Goal: Navigation & Orientation: Find specific page/section

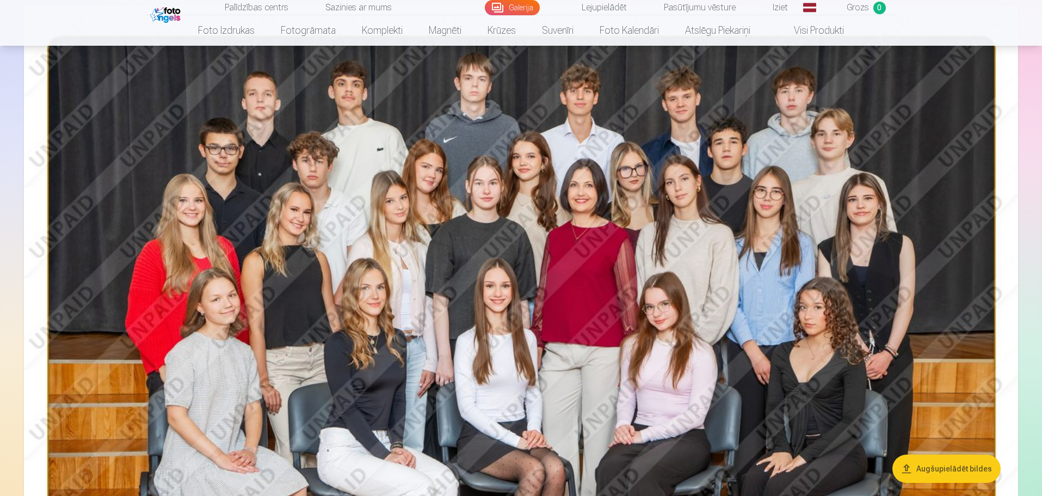
scroll to position [109, 0]
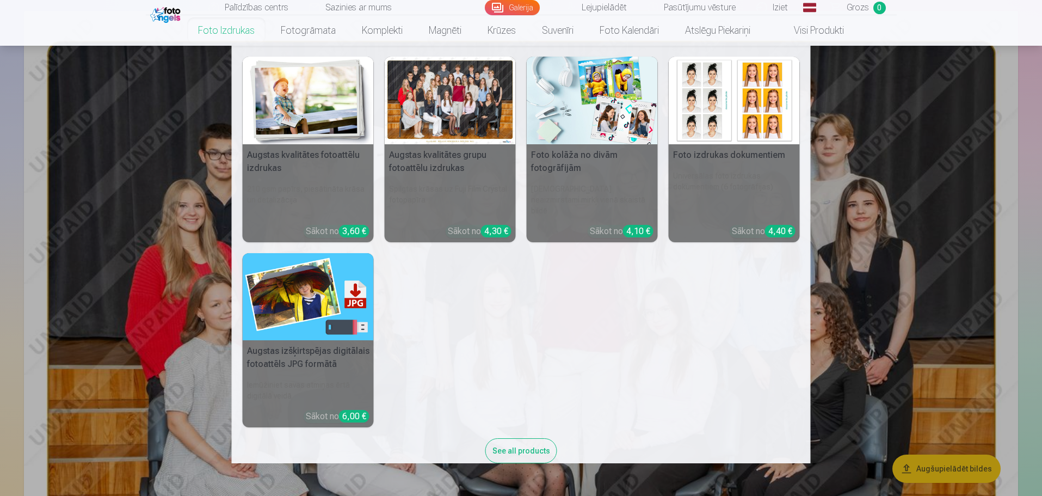
click at [930, 227] on nav "Augstas kvalitātes fotoattēlu izdrukas 210 gsm papīrs, piesātināta krāsa un det…" at bounding box center [521, 254] width 1042 height 417
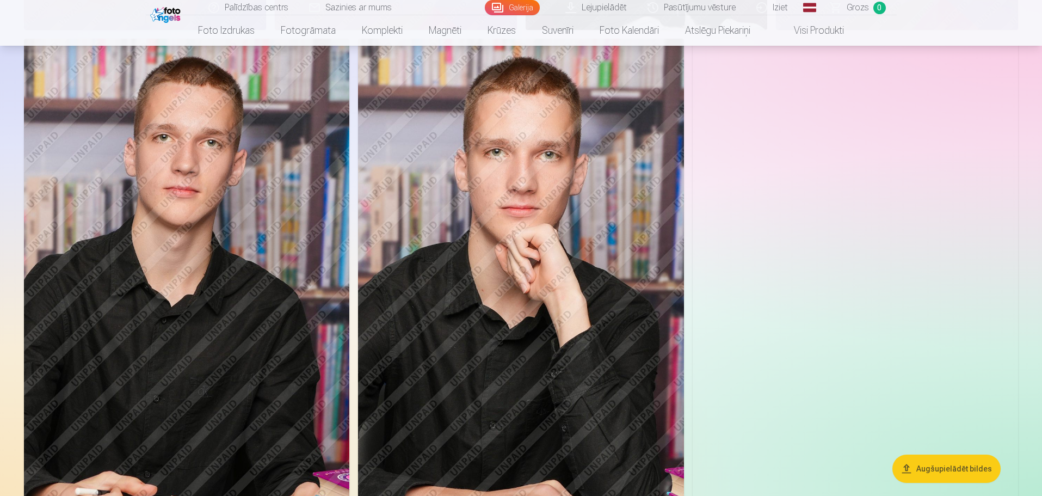
scroll to position [2285, 0]
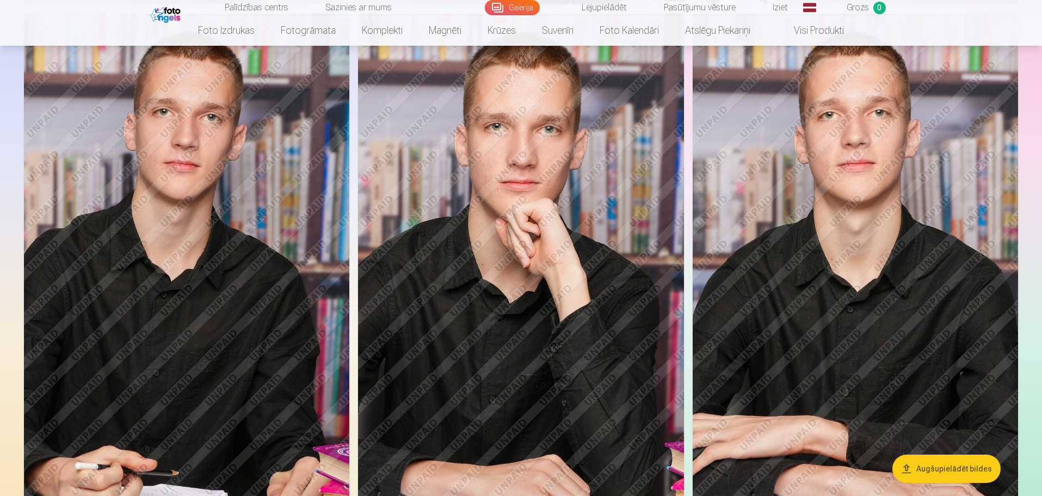
click at [779, 30] on span at bounding box center [782, 30] width 13 height 13
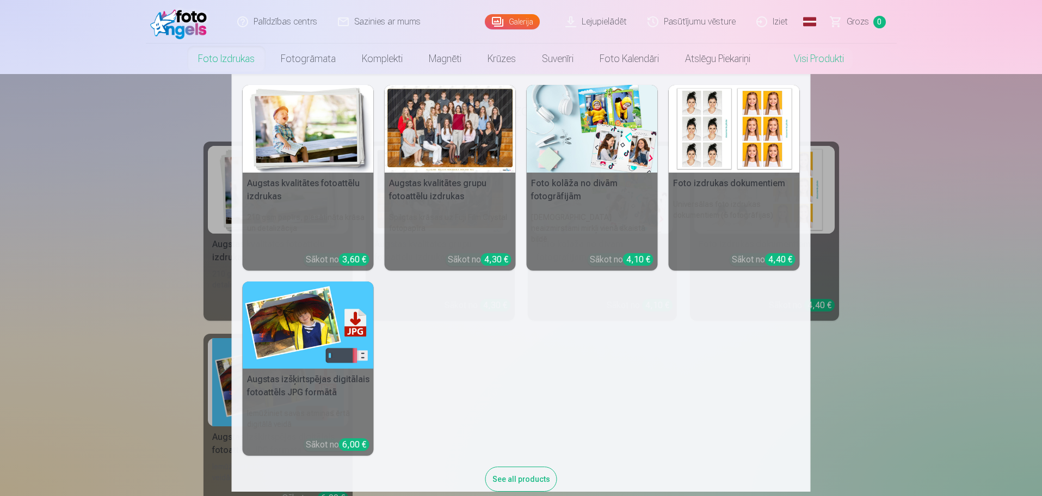
click at [238, 63] on link "Foto izdrukas" at bounding box center [226, 59] width 83 height 30
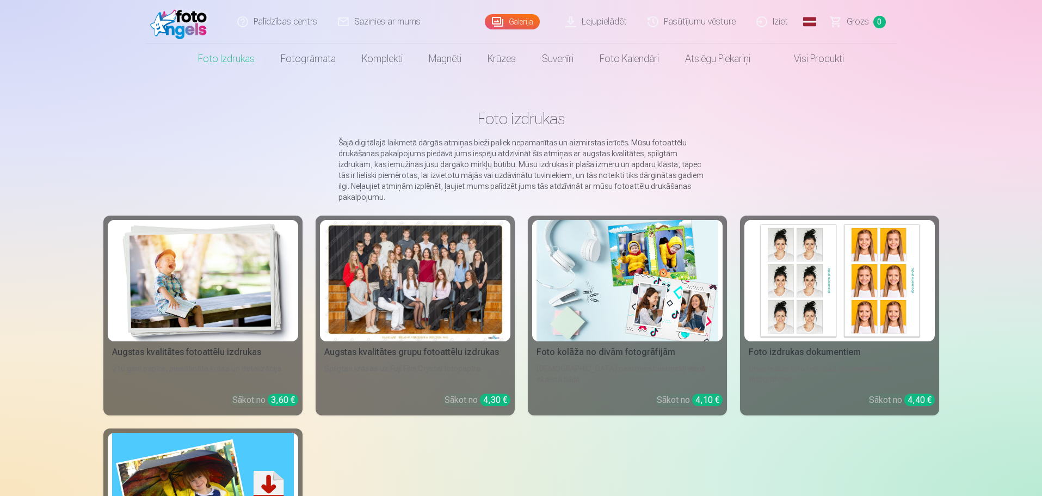
click at [495, 25] on link "Galerija" at bounding box center [512, 21] width 55 height 15
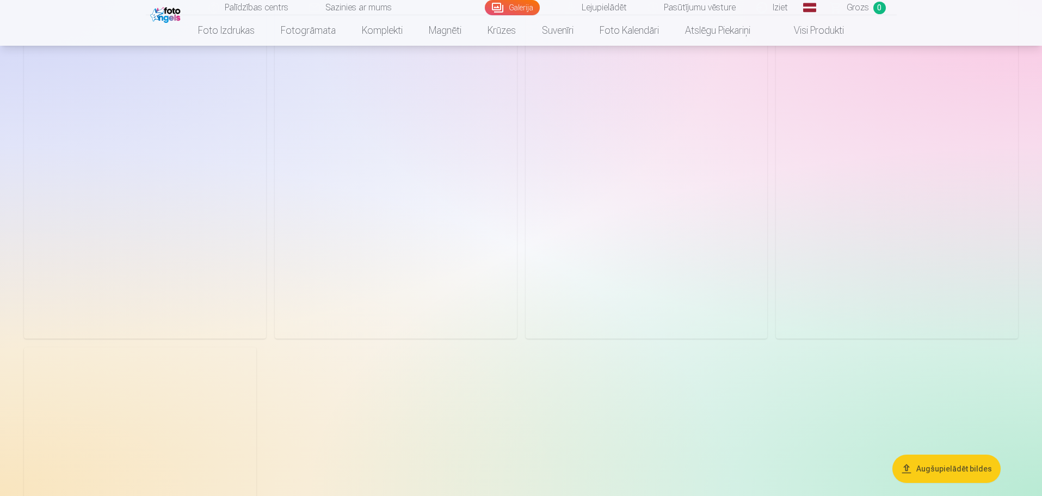
scroll to position [6637, 0]
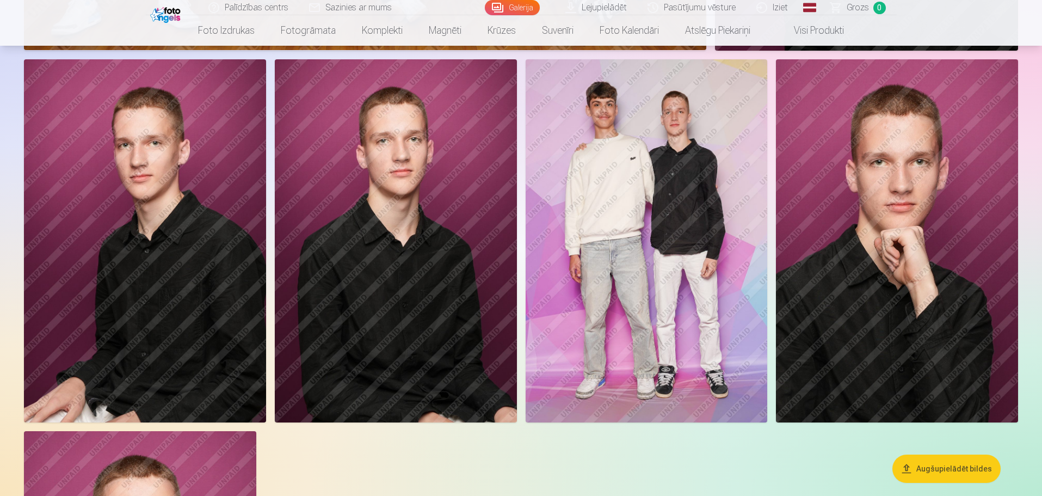
click at [626, 6] on link "Lejupielādēt" at bounding box center [596, 7] width 82 height 15
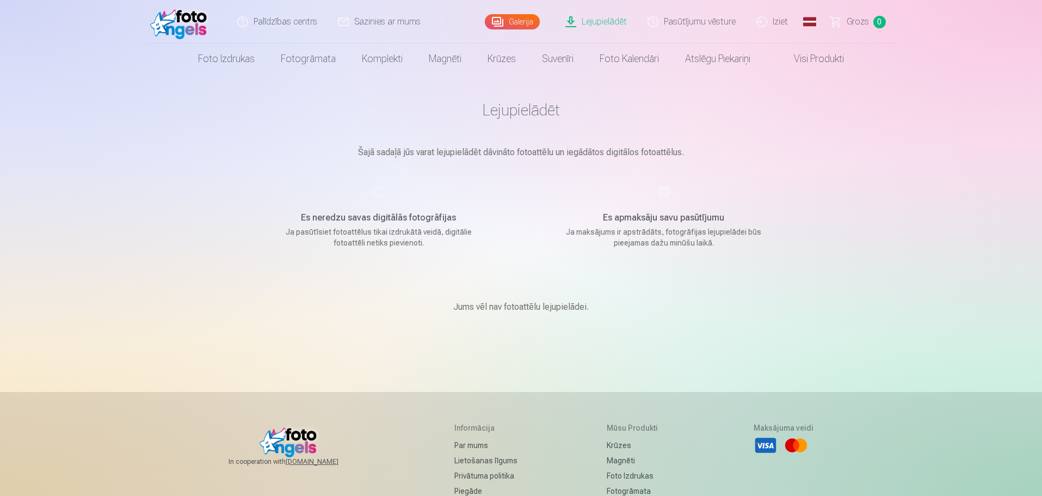
click at [793, 63] on link "Visi produkti" at bounding box center [810, 59] width 94 height 30
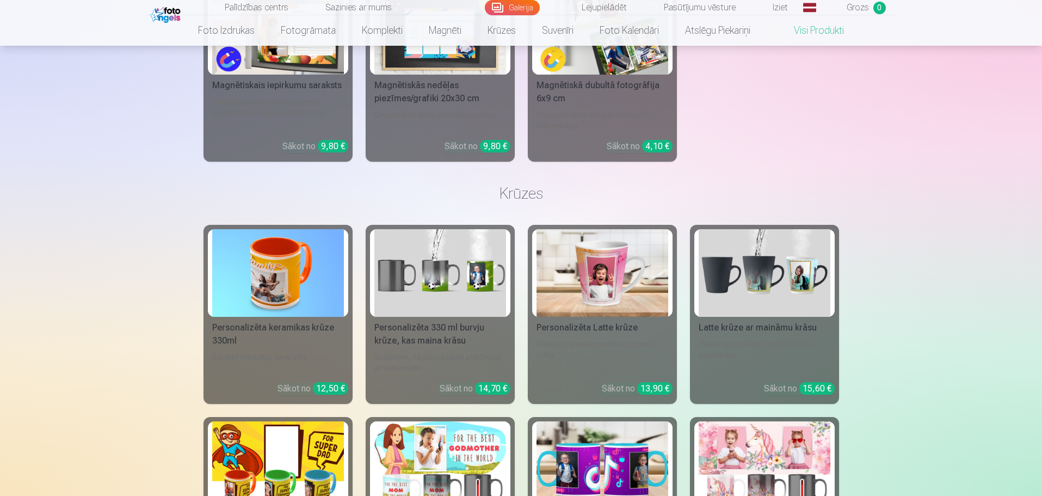
scroll to position [1360, 0]
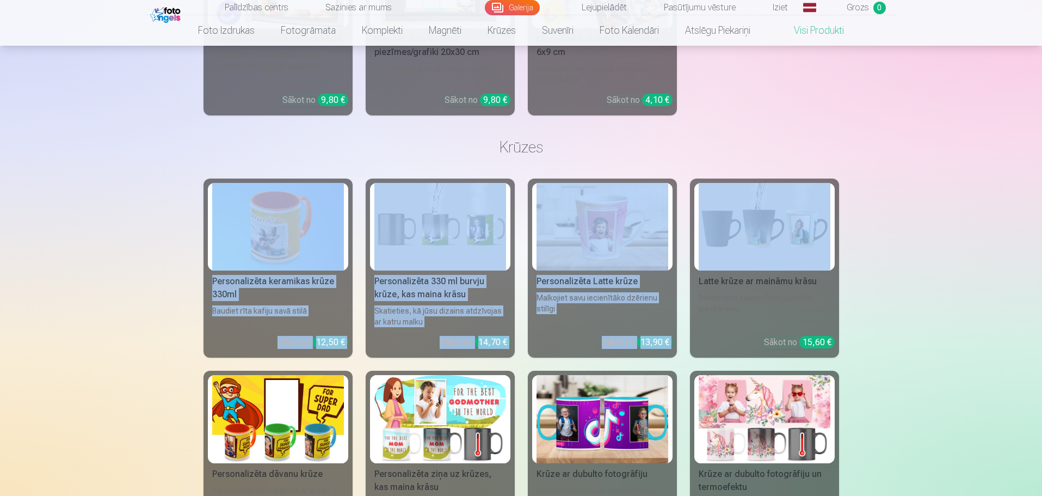
drag, startPoint x: 1040, startPoint y: 230, endPoint x: 1030, endPoint y: 135, distance: 95.2
click at [1030, 135] on div "Palīdzības centrs Sazinies ar mums Galerija Lejupielādēt Pasūtījumu vēsture Izi…" at bounding box center [521, 410] width 1042 height 3541
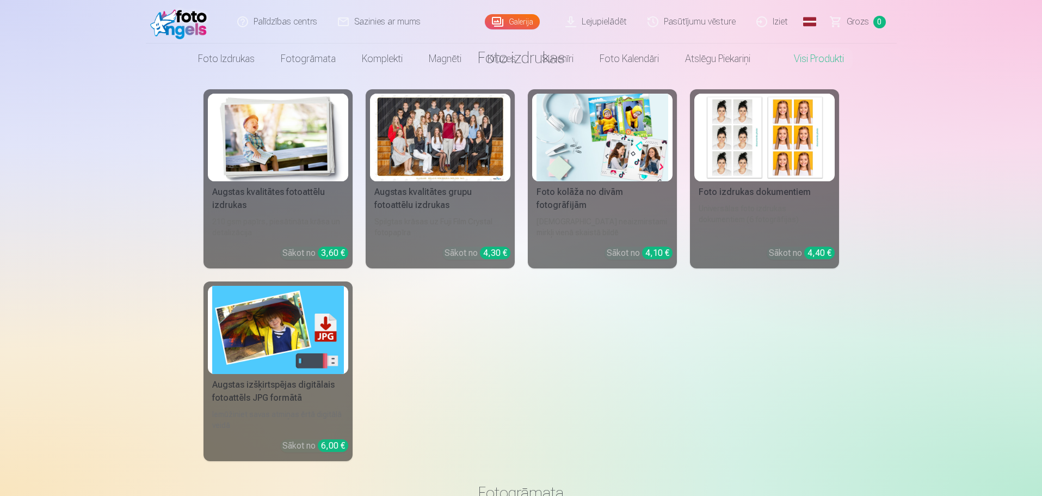
scroll to position [0, 0]
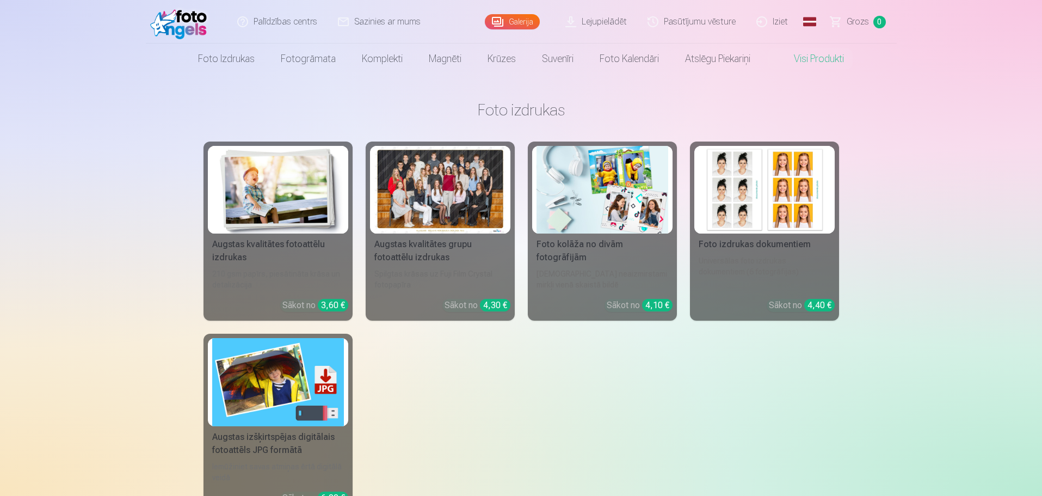
click at [192, 22] on img at bounding box center [181, 21] width 63 height 35
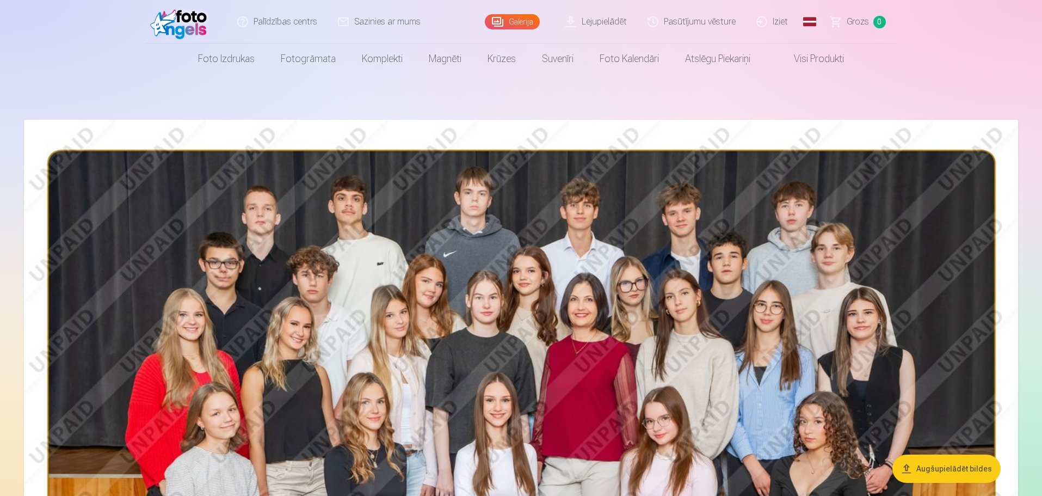
click at [184, 18] on img at bounding box center [181, 21] width 63 height 35
